Goal: Task Accomplishment & Management: Complete application form

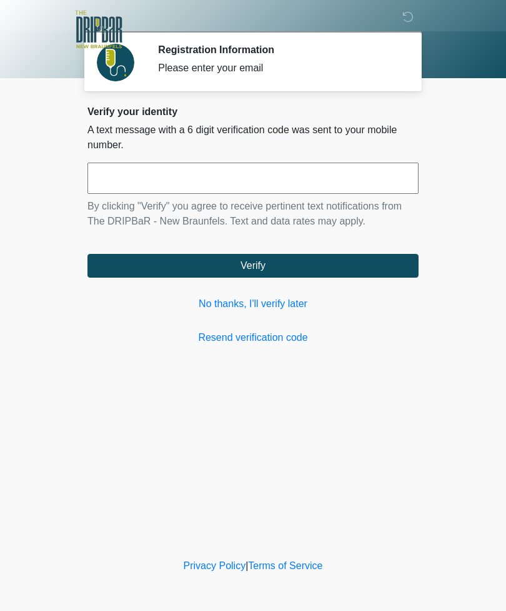
click at [211, 181] on input "text" at bounding box center [252, 177] width 331 height 31
type input "******"
click at [262, 272] on button "Verify" at bounding box center [252, 266] width 331 height 24
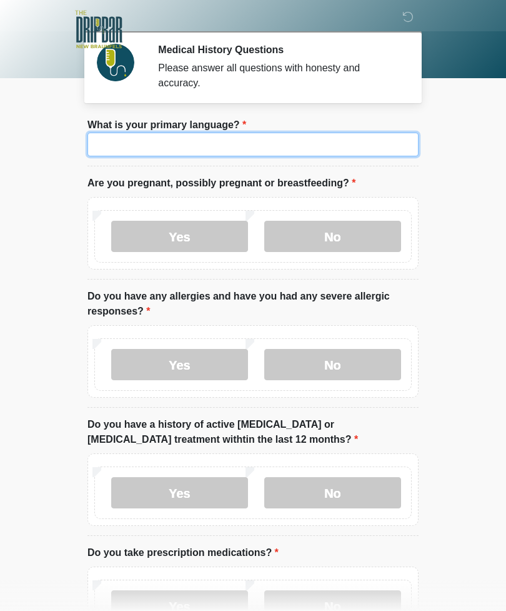
click at [199, 143] on input "What is your primary language?" at bounding box center [252, 144] width 331 height 24
type input "*******"
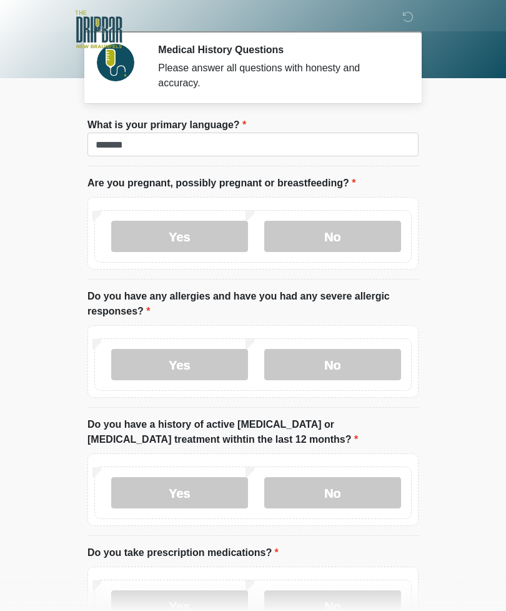
click at [351, 234] on label "No" at bounding box center [332, 236] width 137 height 31
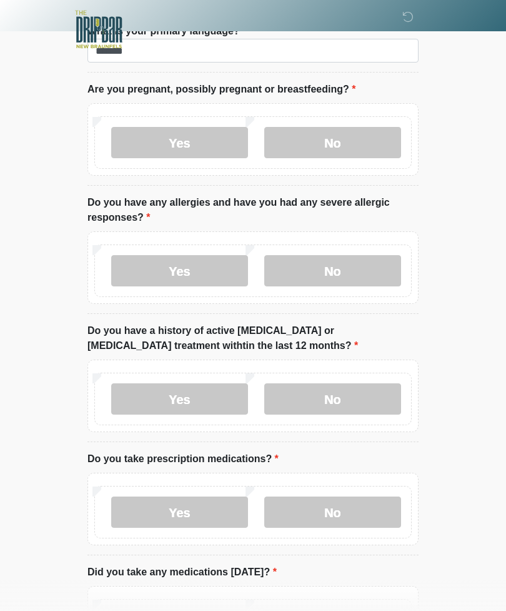
scroll to position [94, 0]
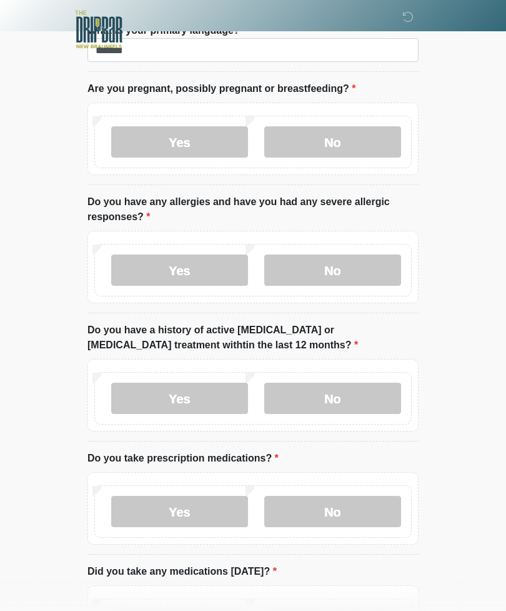
click at [351, 272] on label "No" at bounding box center [332, 269] width 137 height 31
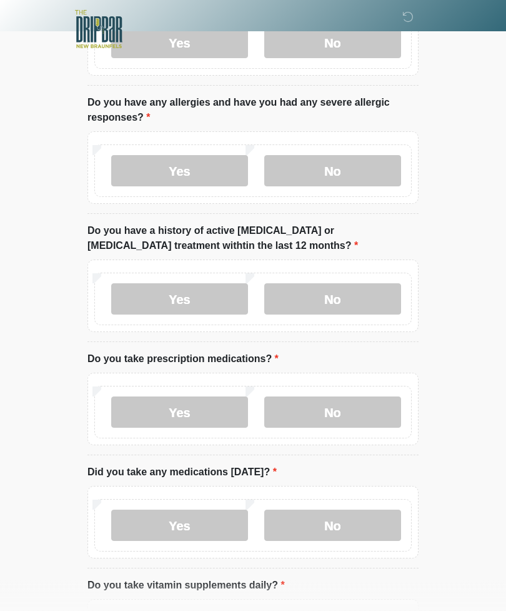
scroll to position [194, 0]
click at [347, 299] on label "No" at bounding box center [332, 298] width 137 height 31
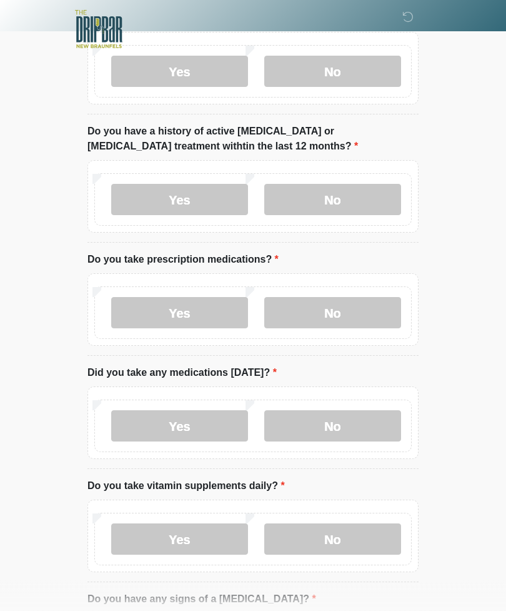
scroll to position [296, 0]
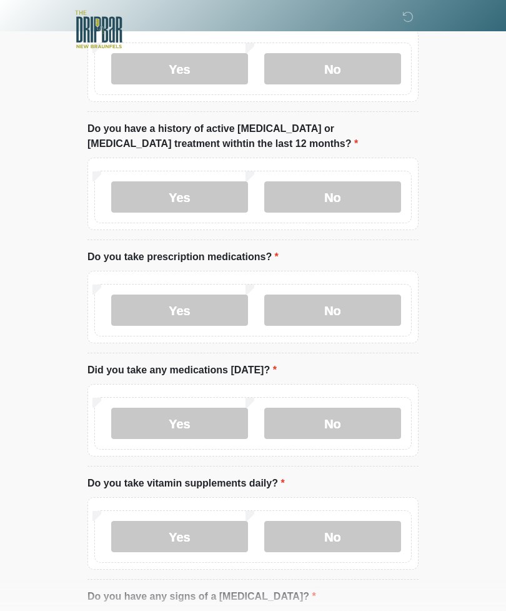
click at [181, 303] on label "Yes" at bounding box center [179, 309] width 137 height 31
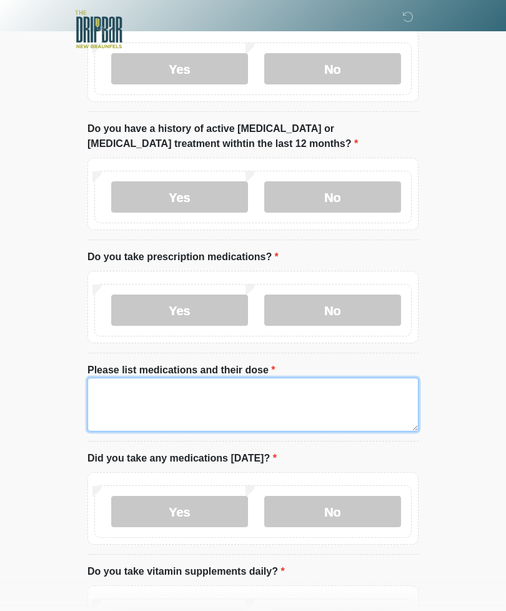
click at [257, 404] on textarea "Please list medications and their dose" at bounding box center [252, 404] width 331 height 54
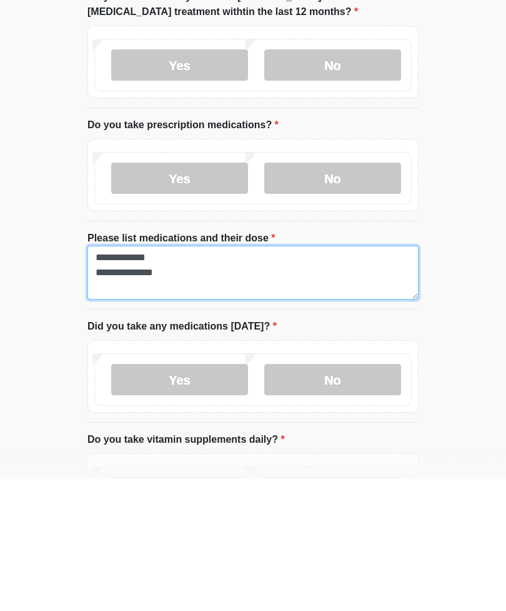
type textarea "**********"
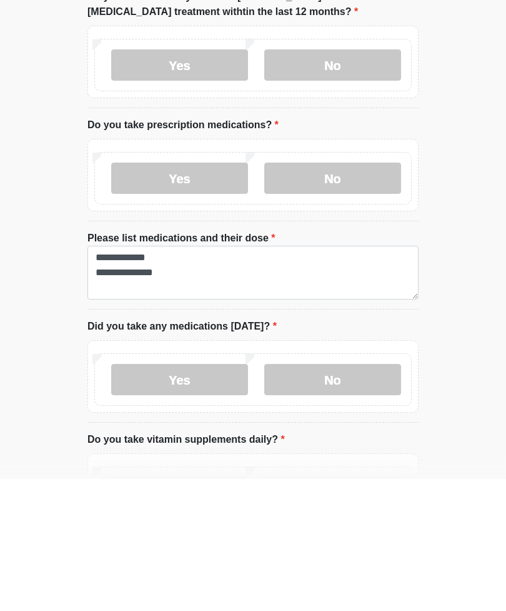
click at [174, 496] on label "Yes" at bounding box center [179, 511] width 137 height 31
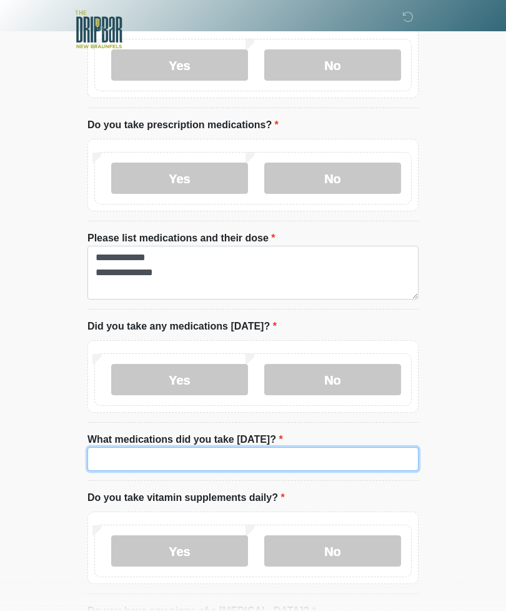
click at [231, 459] on input "What medications did you take [DATE]?" at bounding box center [252, 459] width 331 height 24
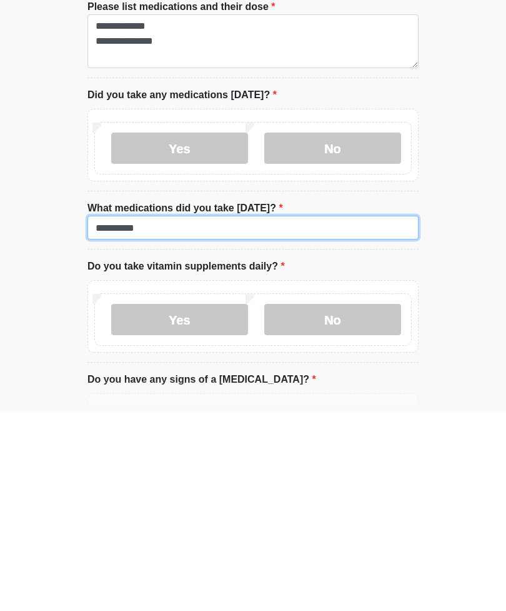
type input "**********"
click at [192, 504] on label "Yes" at bounding box center [179, 519] width 137 height 31
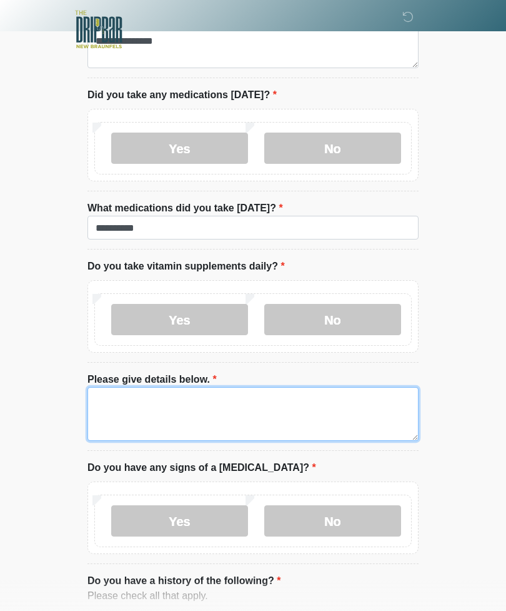
click at [197, 398] on textarea "Please give details below." at bounding box center [252, 414] width 331 height 54
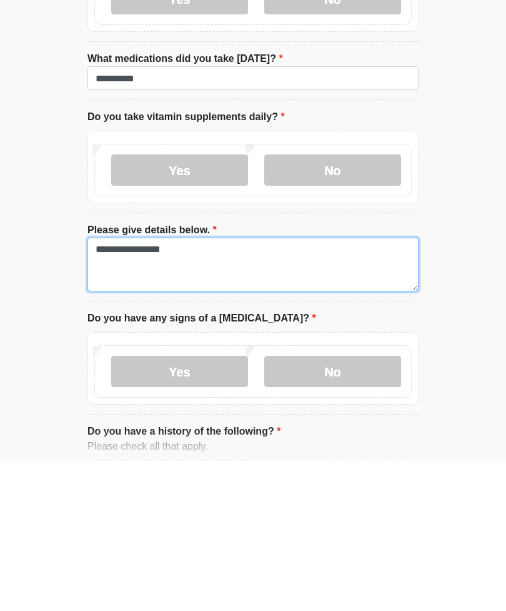
type textarea "**********"
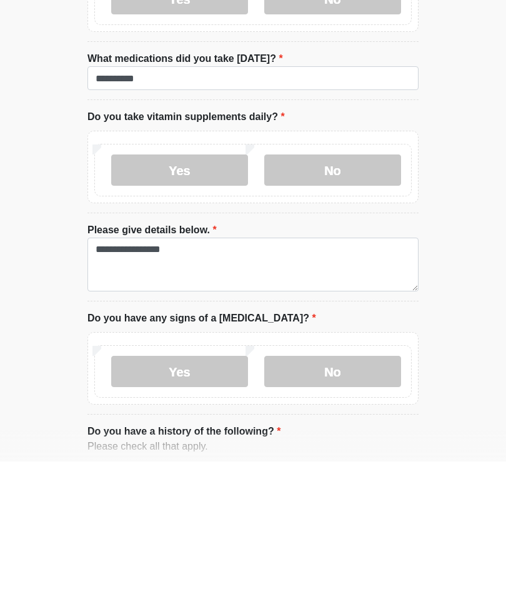
click at [342, 505] on label "No" at bounding box center [332, 520] width 137 height 31
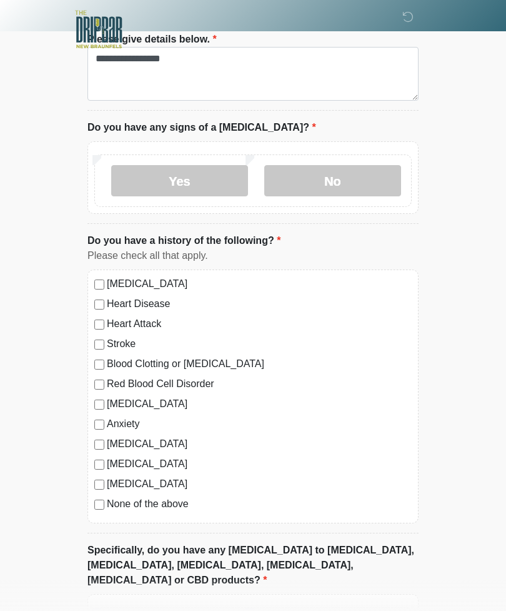
scroll to position [1107, 0]
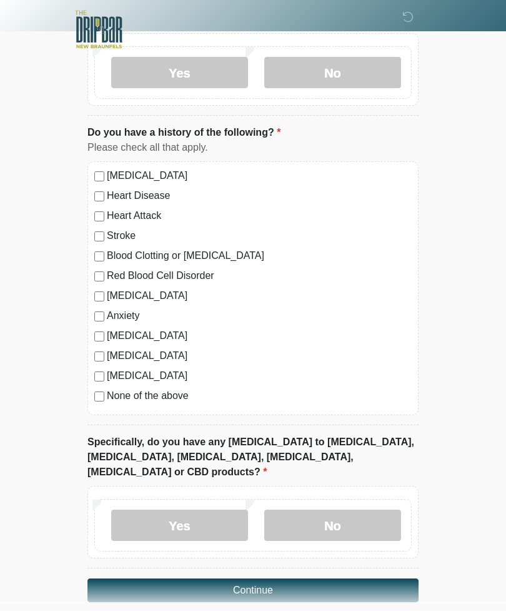
click at [361, 509] on label "No" at bounding box center [332, 524] width 137 height 31
click at [255, 578] on button "Continue" at bounding box center [252, 590] width 331 height 24
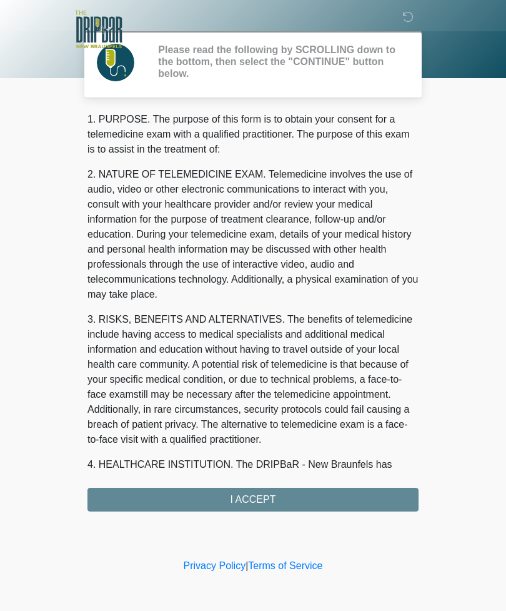
scroll to position [0, 0]
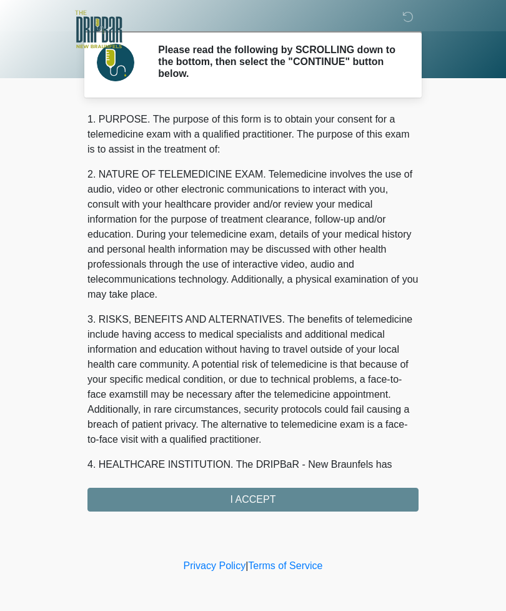
click at [257, 499] on div "1. PURPOSE. The purpose of this form is to obtain your consent for a telemedici…" at bounding box center [252, 311] width 331 height 399
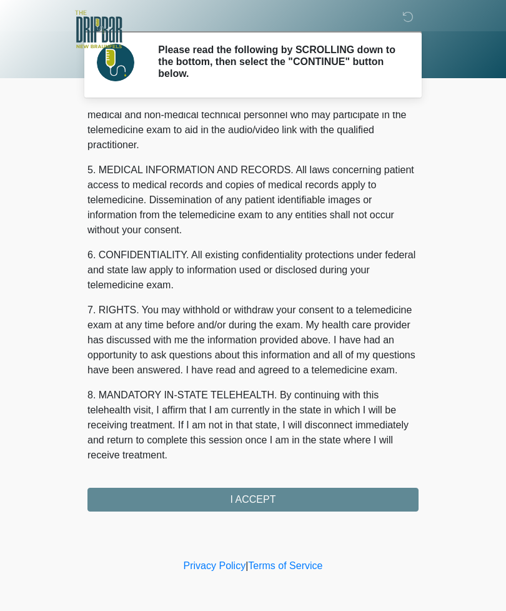
scroll to position [379, 0]
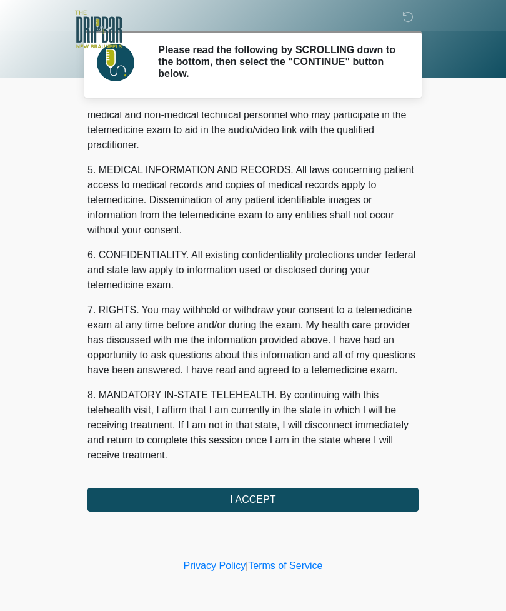
click at [256, 495] on button "I ACCEPT" at bounding box center [252, 499] width 331 height 24
